Goal: Task Accomplishment & Management: Manage account settings

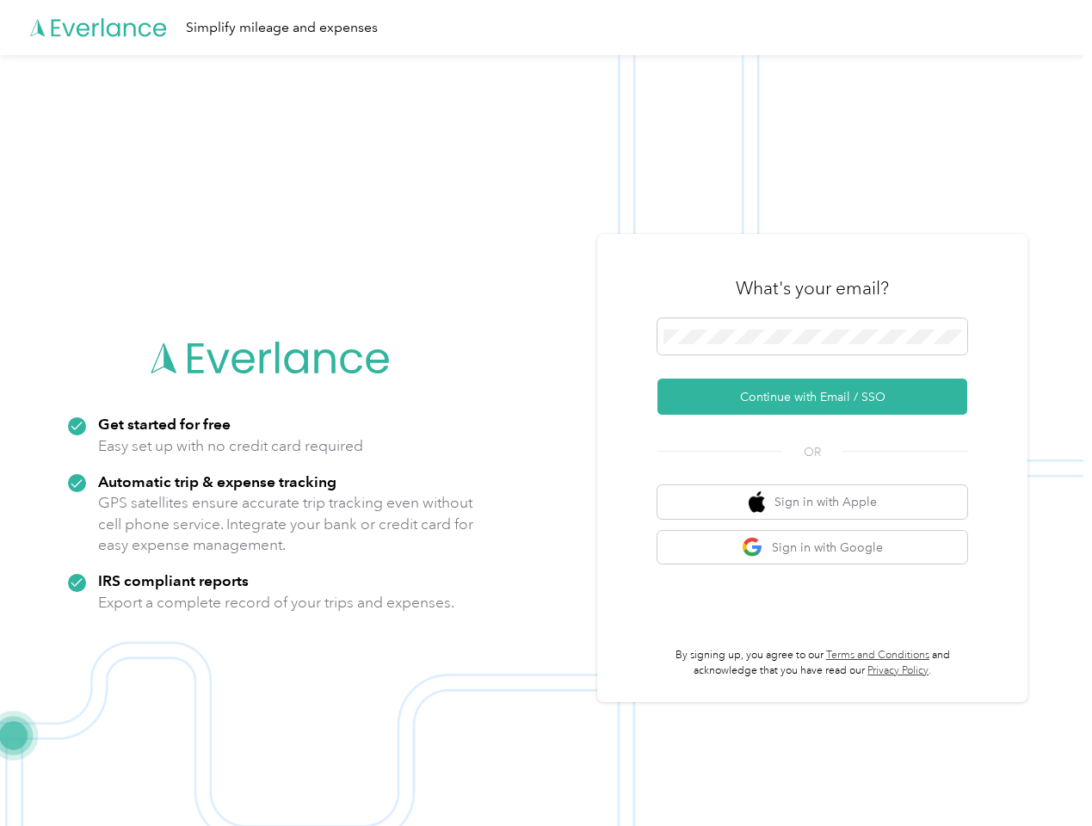
click at [546, 413] on img at bounding box center [541, 468] width 1083 height 826
click at [546, 28] on div "Simplify mileage and expenses" at bounding box center [541, 27] width 1083 height 55
click at [819, 397] on button "Continue with Email / SSO" at bounding box center [812, 397] width 310 height 36
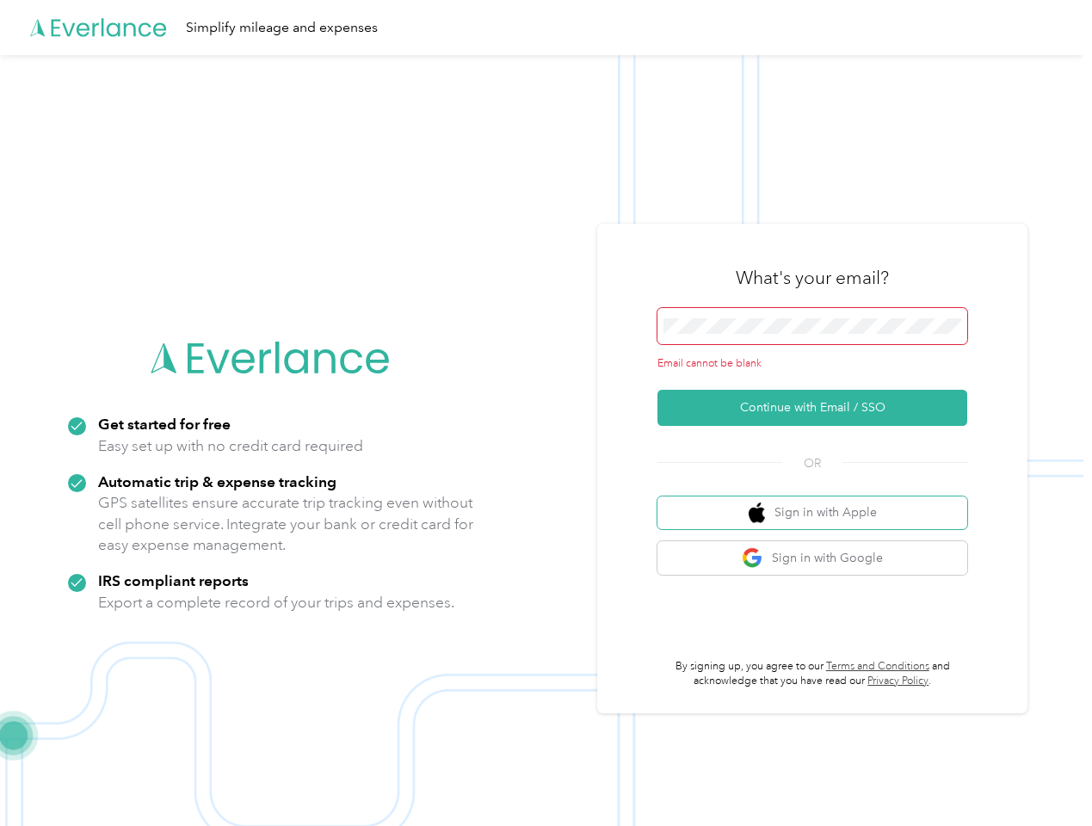
click at [819, 502] on button "Sign in with Apple" at bounding box center [812, 513] width 310 height 34
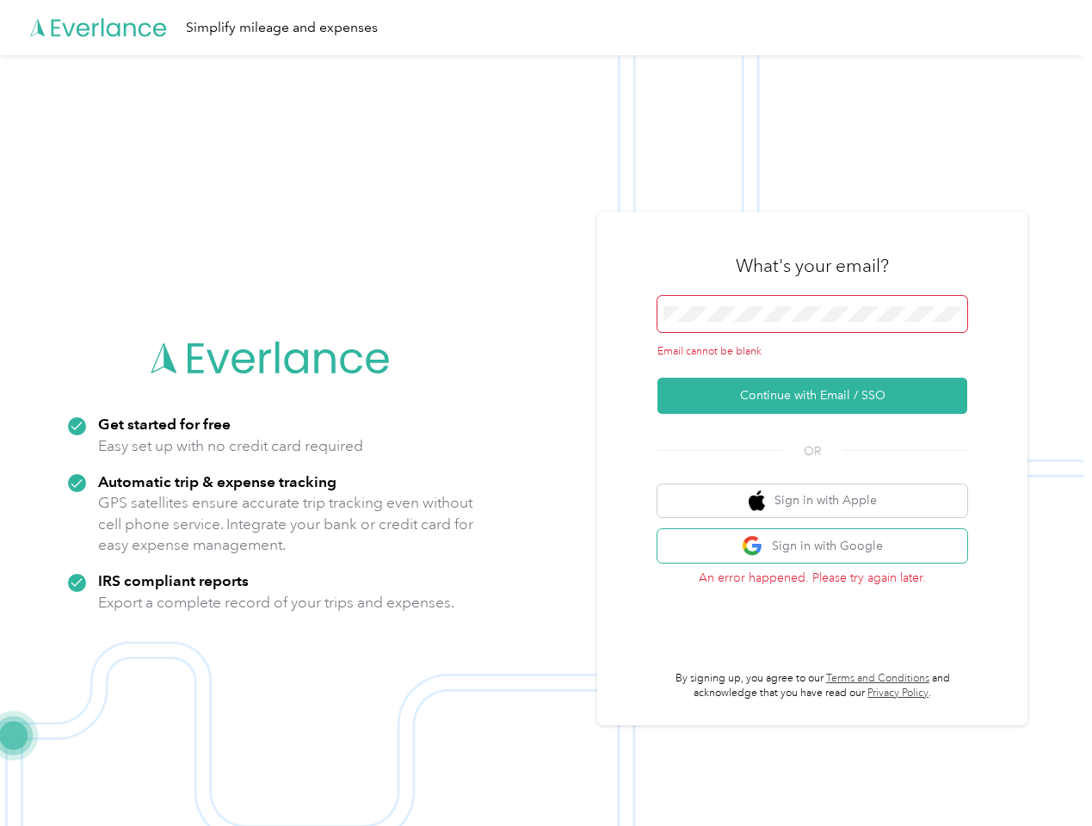
click at [819, 547] on button "Sign in with Google" at bounding box center [812, 546] width 310 height 34
